Goal: Find specific page/section: Find specific page/section

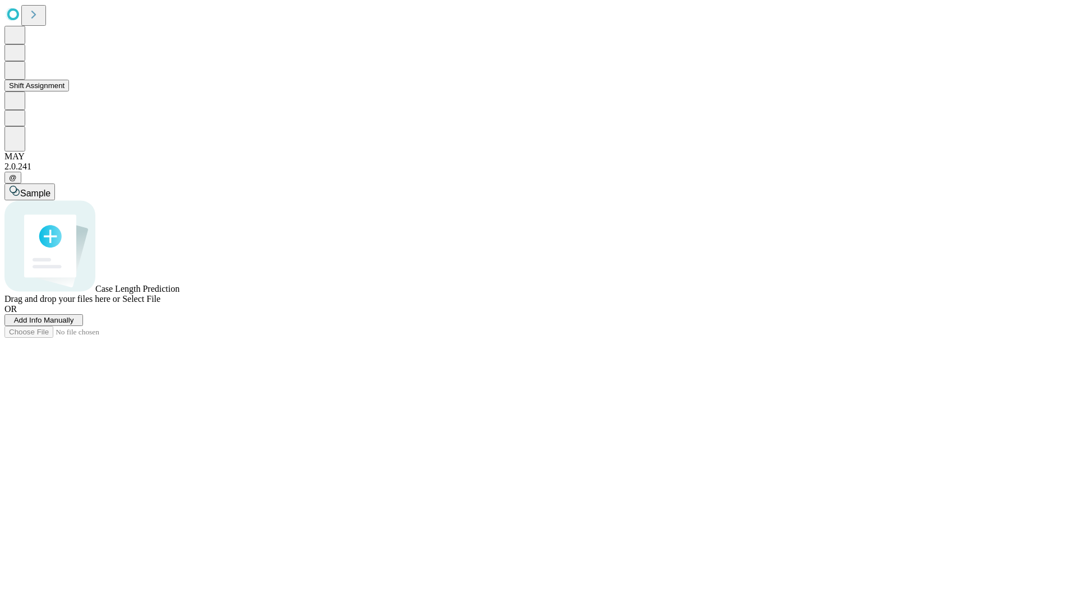
click at [69, 91] on button "Shift Assignment" at bounding box center [36, 86] width 64 height 12
